Goal: Task Accomplishment & Management: Use online tool/utility

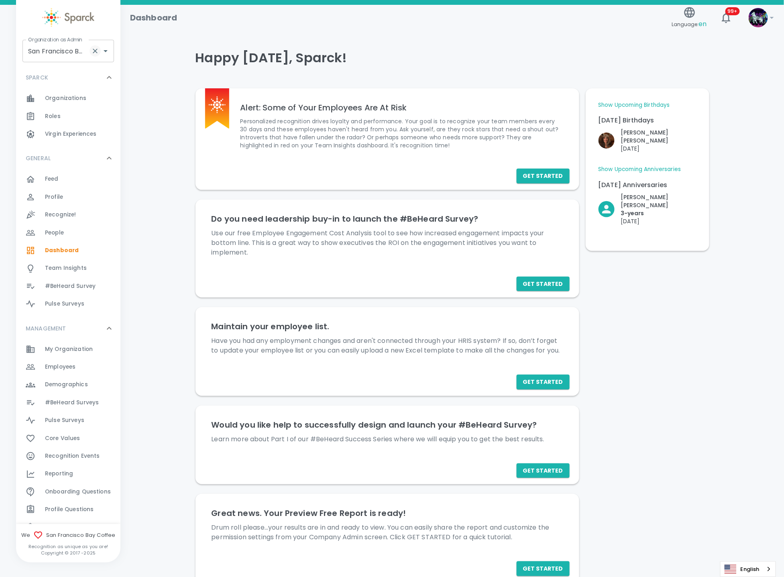
click at [94, 48] on icon "Clear" at bounding box center [95, 51] width 8 height 8
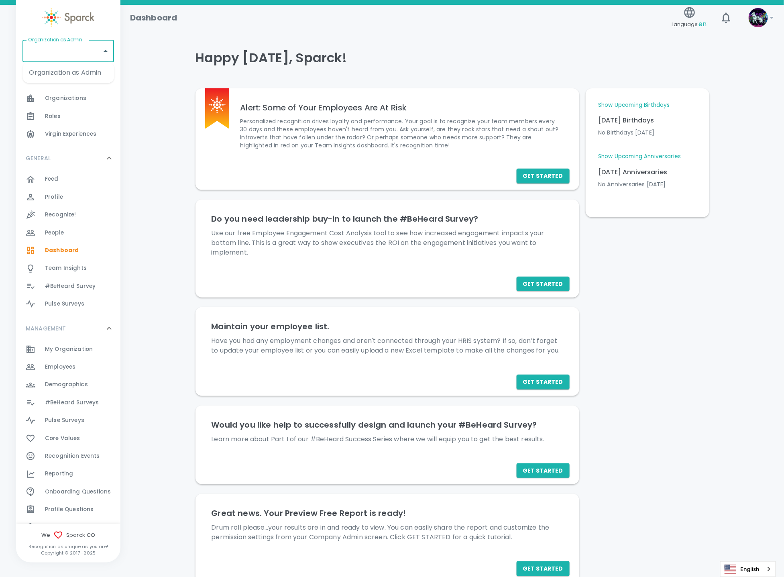
drag, startPoint x: 78, startPoint y: 53, endPoint x: 71, endPoint y: 49, distance: 7.5
click at [75, 49] on input "Organization as Admin" at bounding box center [62, 50] width 72 height 15
click at [78, 71] on li "Texas Tech Credit Union • 760" at bounding box center [68, 77] width 92 height 24
type input "Texas Tech Credit Union • 760"
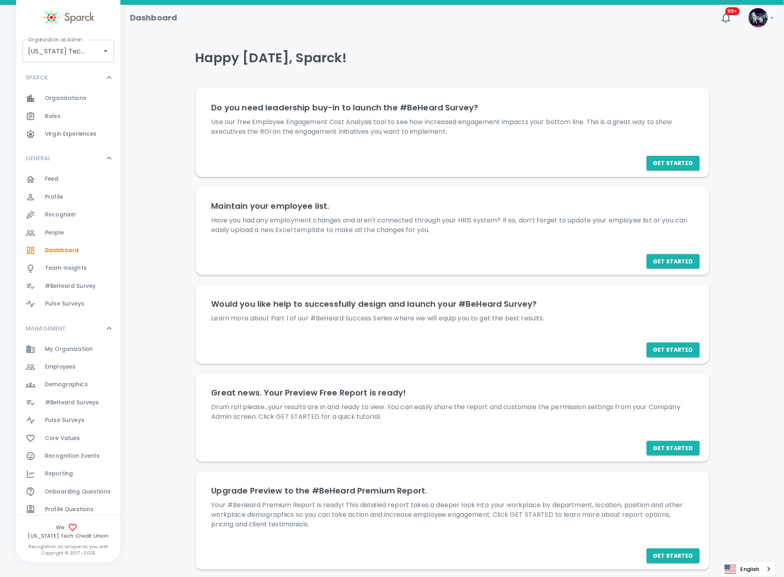
click at [84, 401] on span "#BeHeard Surveys" at bounding box center [72, 403] width 54 height 8
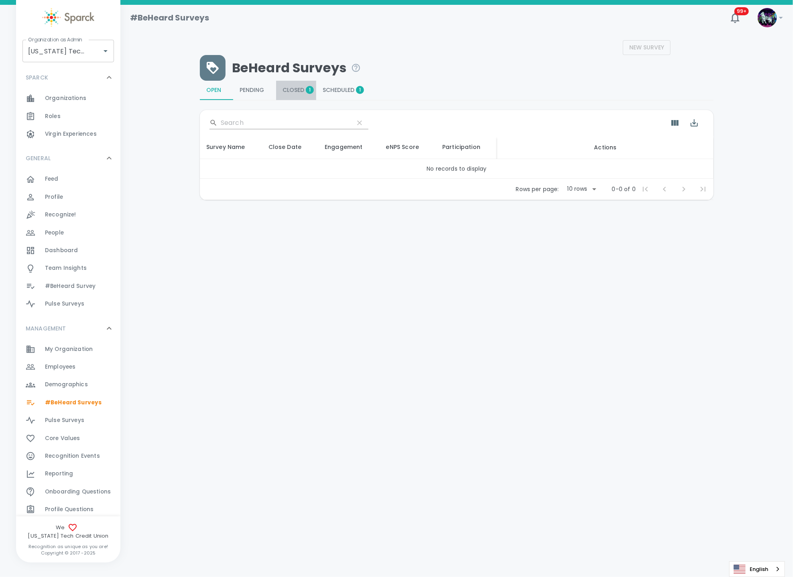
click at [291, 86] on button "Closed 1" at bounding box center [296, 90] width 40 height 19
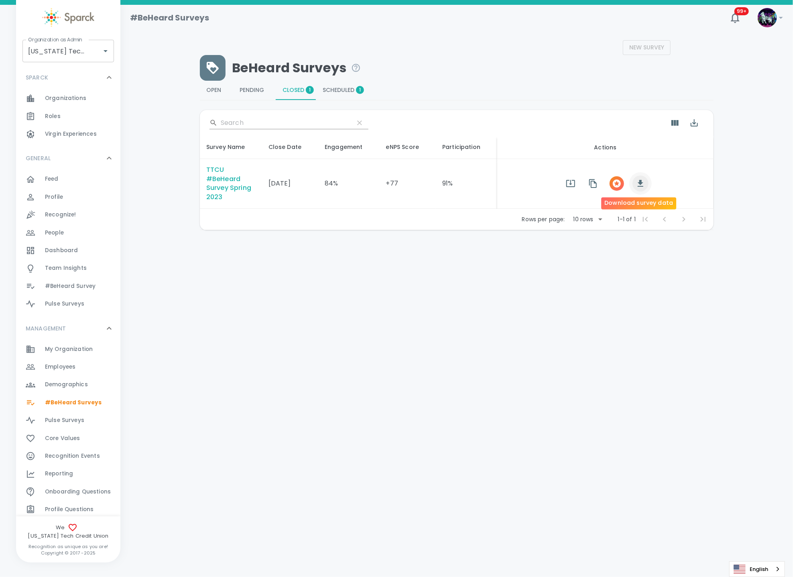
click at [638, 187] on icon "button" at bounding box center [641, 184] width 10 height 10
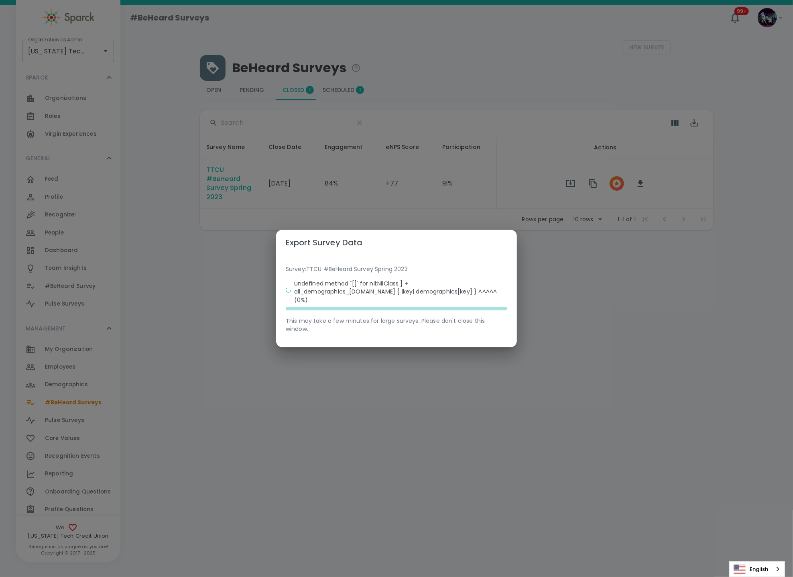
click at [216, 409] on div "Export Survey Data Survey: TTCU #BeHeard Survey Spring 2023 undefined method `[…" at bounding box center [396, 288] width 793 height 577
click at [245, 409] on div "Export Survey Data Survey: TTCU #BeHeard Survey Spring 2023 undefined method `[…" at bounding box center [396, 288] width 793 height 577
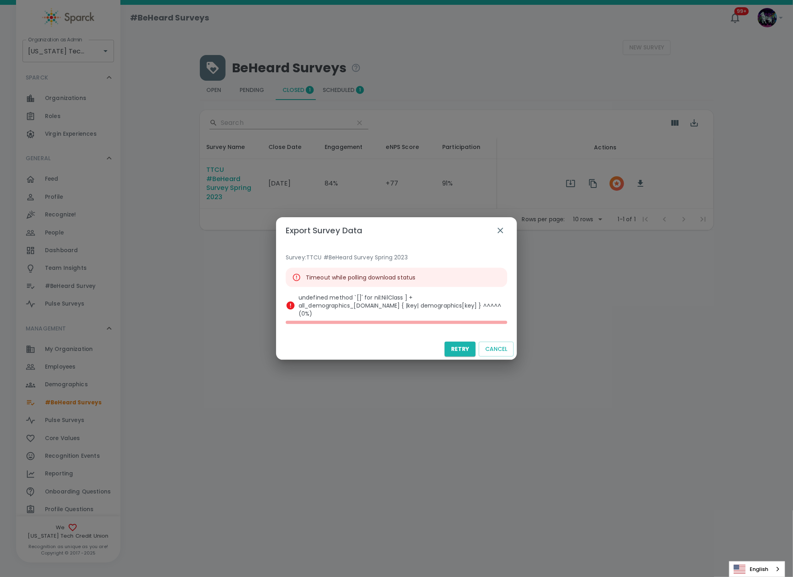
click at [695, 490] on div "Export Survey Data Survey: TTCU #BeHeard Survey Spring 2023 Timeout while polli…" at bounding box center [396, 288] width 793 height 577
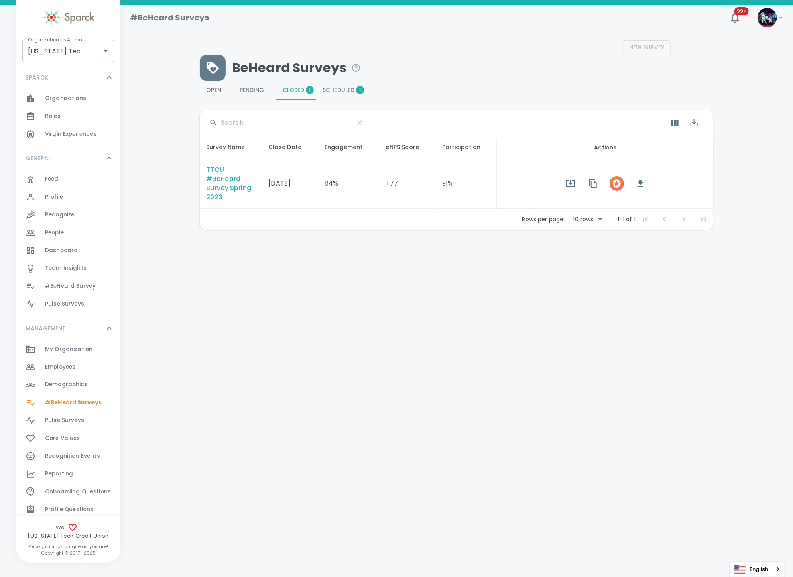
click at [335, 89] on span "Scheduled 1" at bounding box center [341, 90] width 37 height 7
click at [694, 123] on icon "Export" at bounding box center [694, 122] width 7 height 7
click at [699, 154] on li "Export as CSV" at bounding box center [714, 157] width 58 height 14
click at [557, 272] on html "Skip Navigation #BeHeard Surveys 99+ ! Organization as Admin Texas Tech Credit …" at bounding box center [396, 136] width 793 height 272
click at [292, 89] on span "Closed 1" at bounding box center [296, 90] width 27 height 7
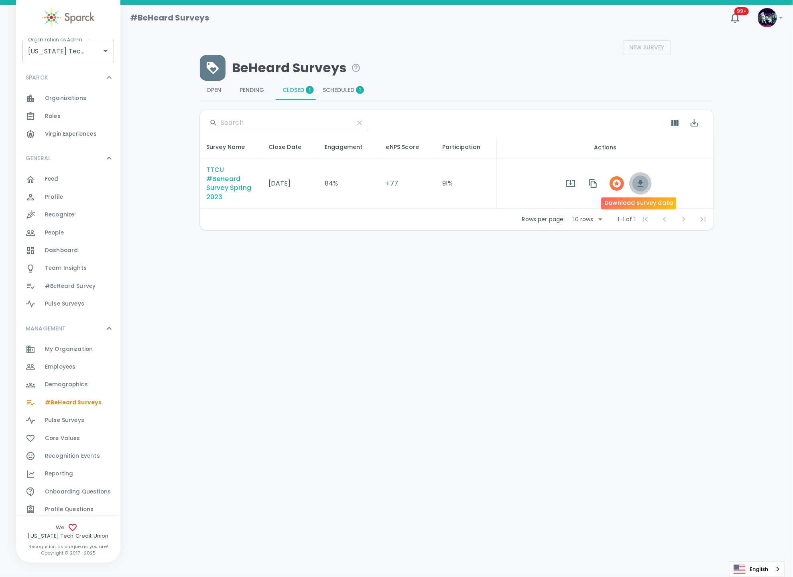
click at [641, 180] on icon "button" at bounding box center [641, 184] width 10 height 10
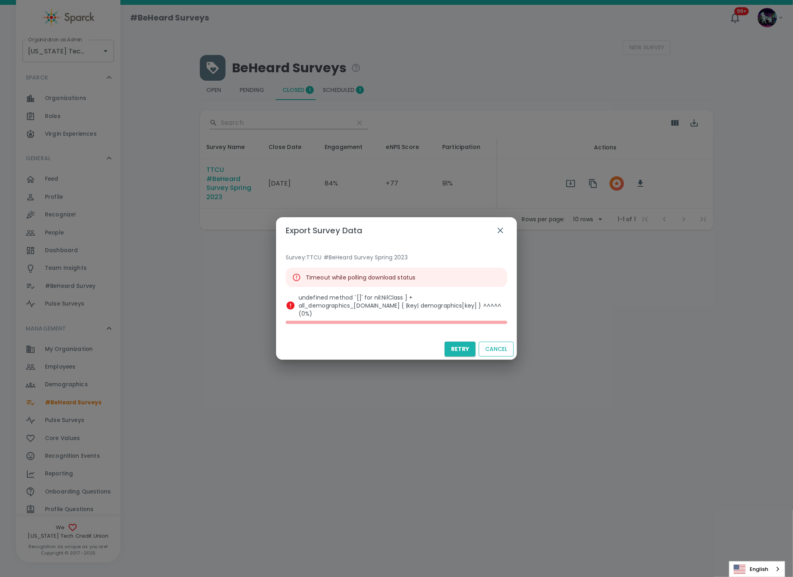
click at [489, 344] on button "Cancel" at bounding box center [496, 349] width 35 height 15
